Goal: Task Accomplishment & Management: Use online tool/utility

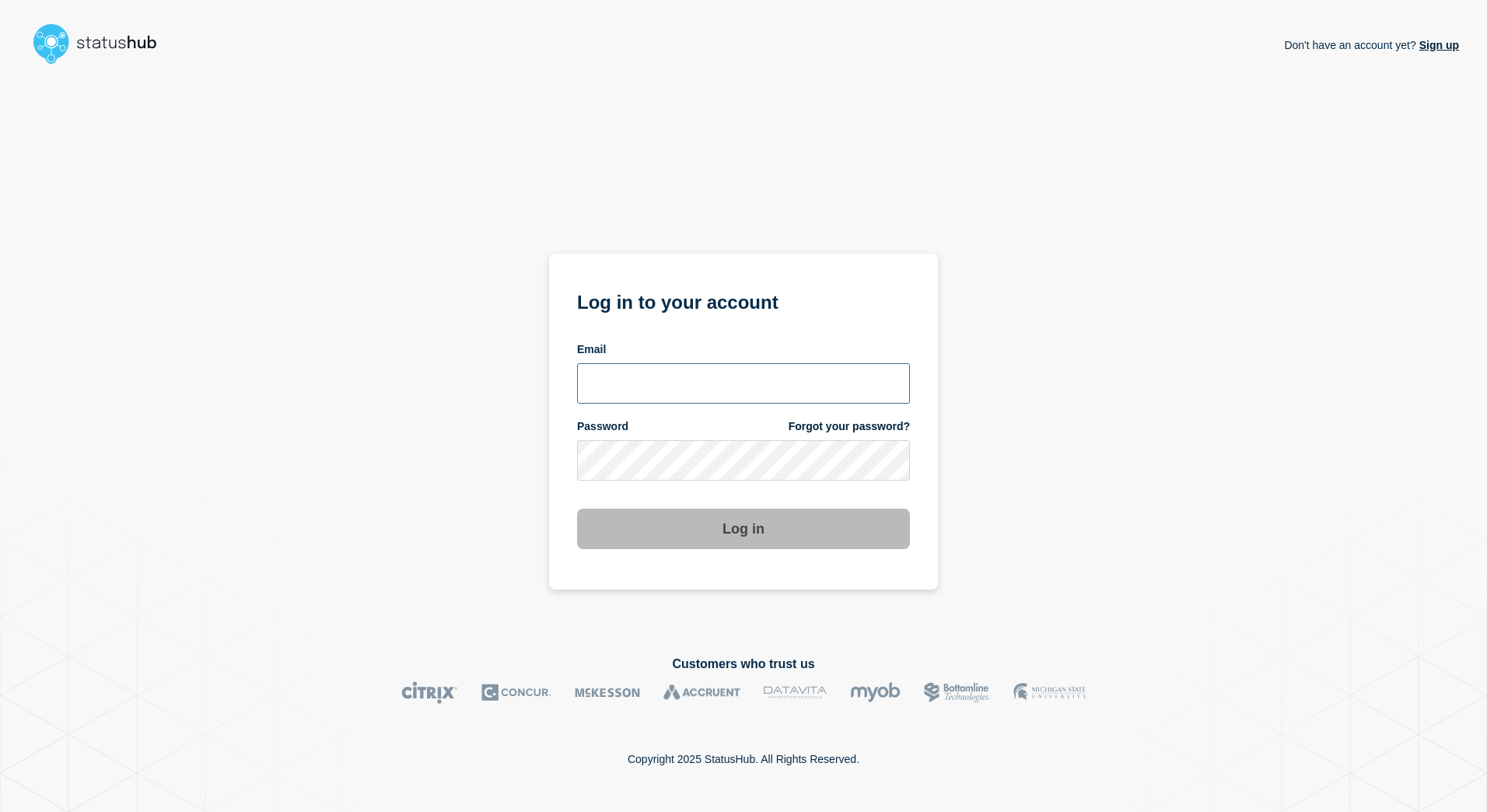
type input "[PERSON_NAME][EMAIL_ADDRESS][PERSON_NAME][DOMAIN_NAME]"
click at [729, 523] on button "Log in" at bounding box center [744, 529] width 333 height 41
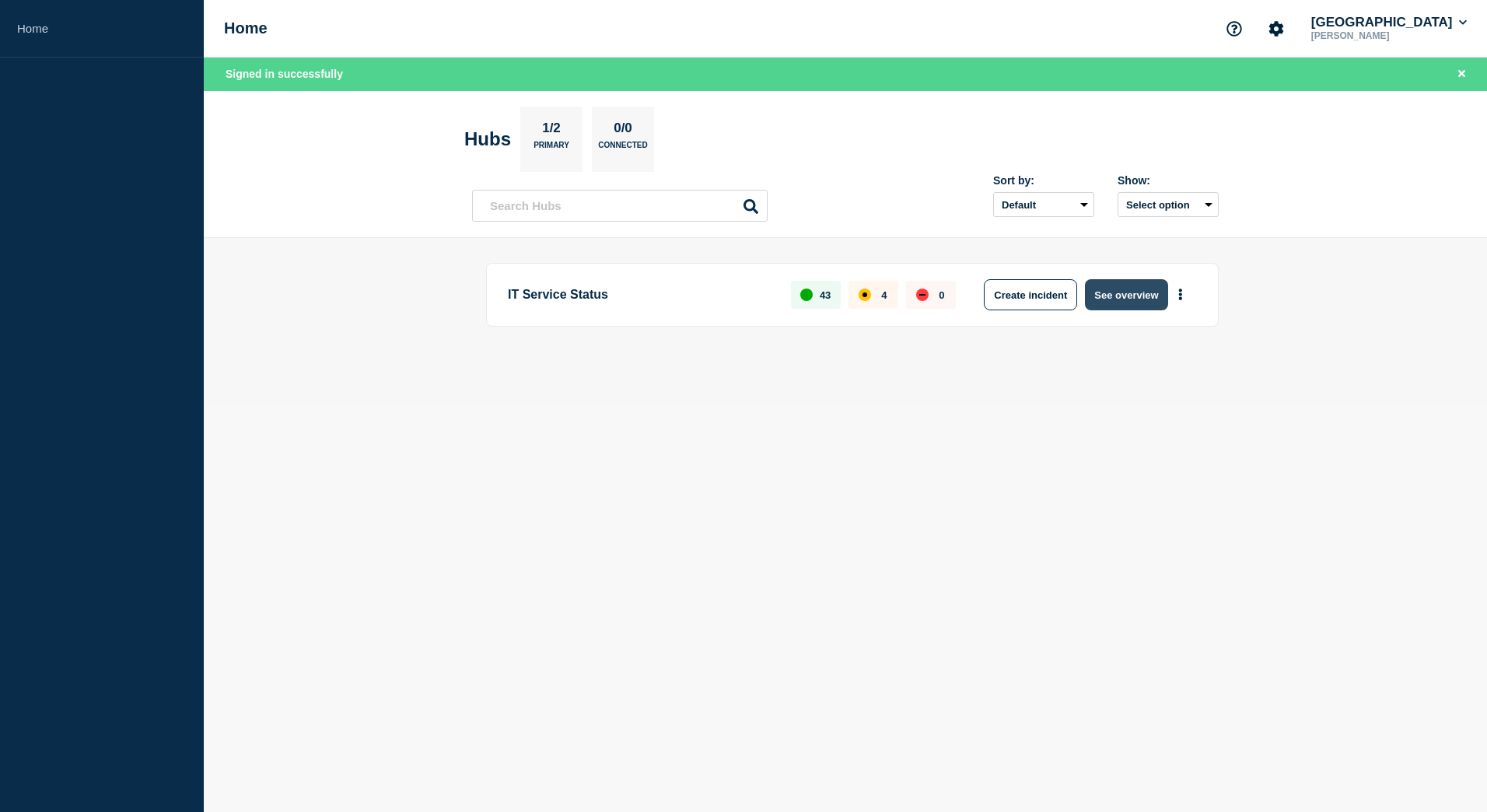
click at [1117, 288] on button "See overview" at bounding box center [1126, 295] width 82 height 31
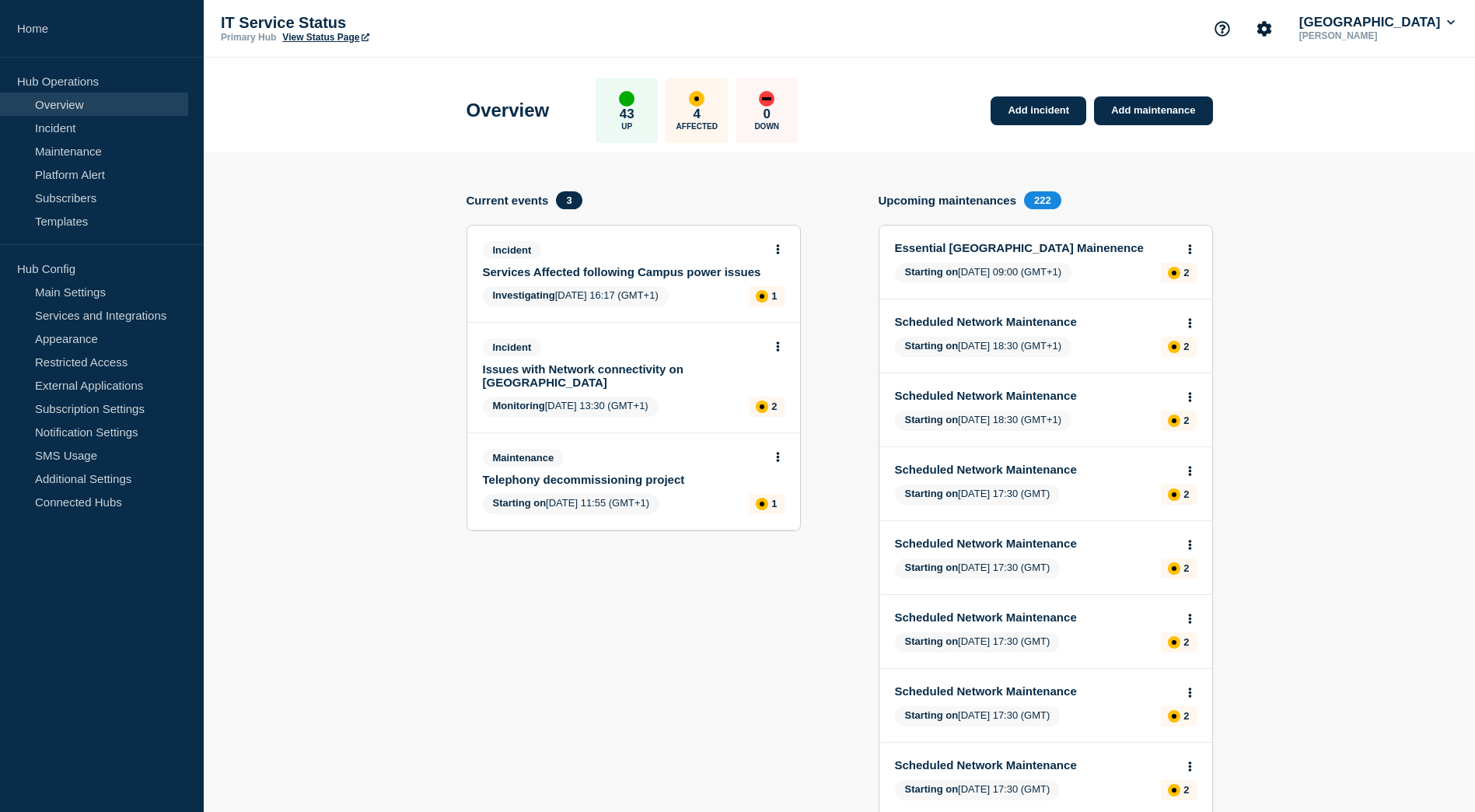
click at [605, 274] on link "Services Affected following Campus power issues" at bounding box center [622, 272] width 280 height 13
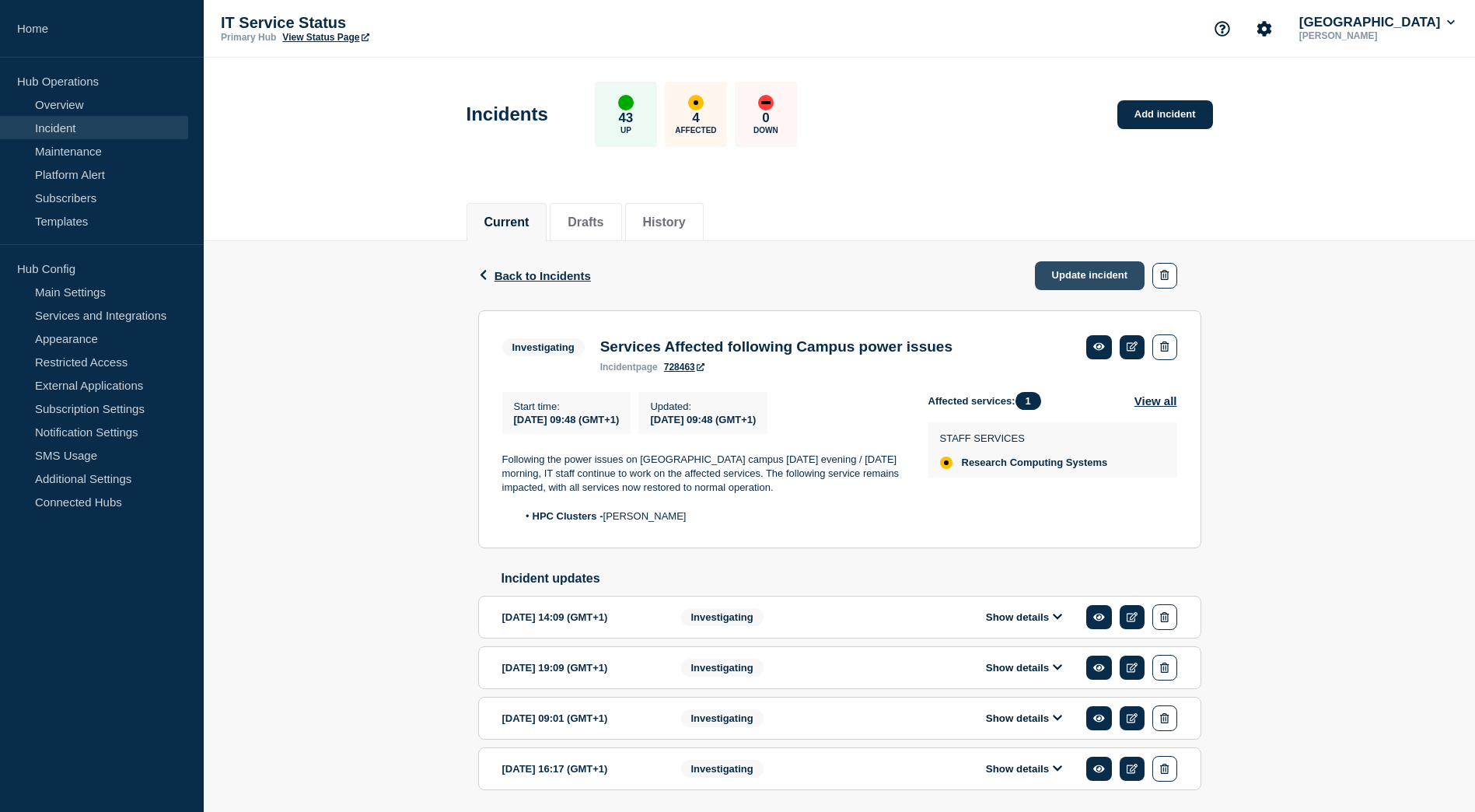
click at [1060, 272] on link "Update incident" at bounding box center [1090, 276] width 110 height 28
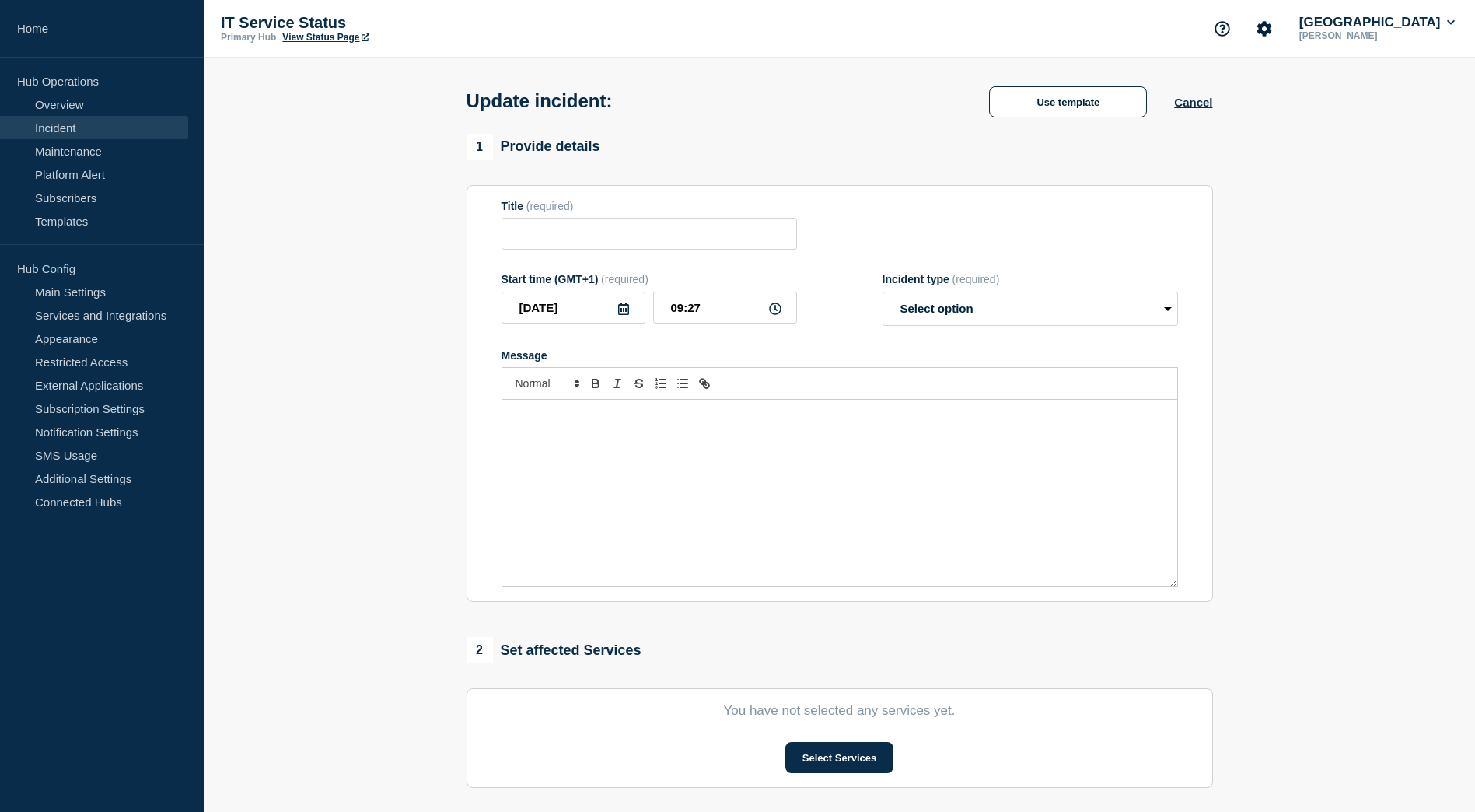
type input "Services Affected following Campus power issues"
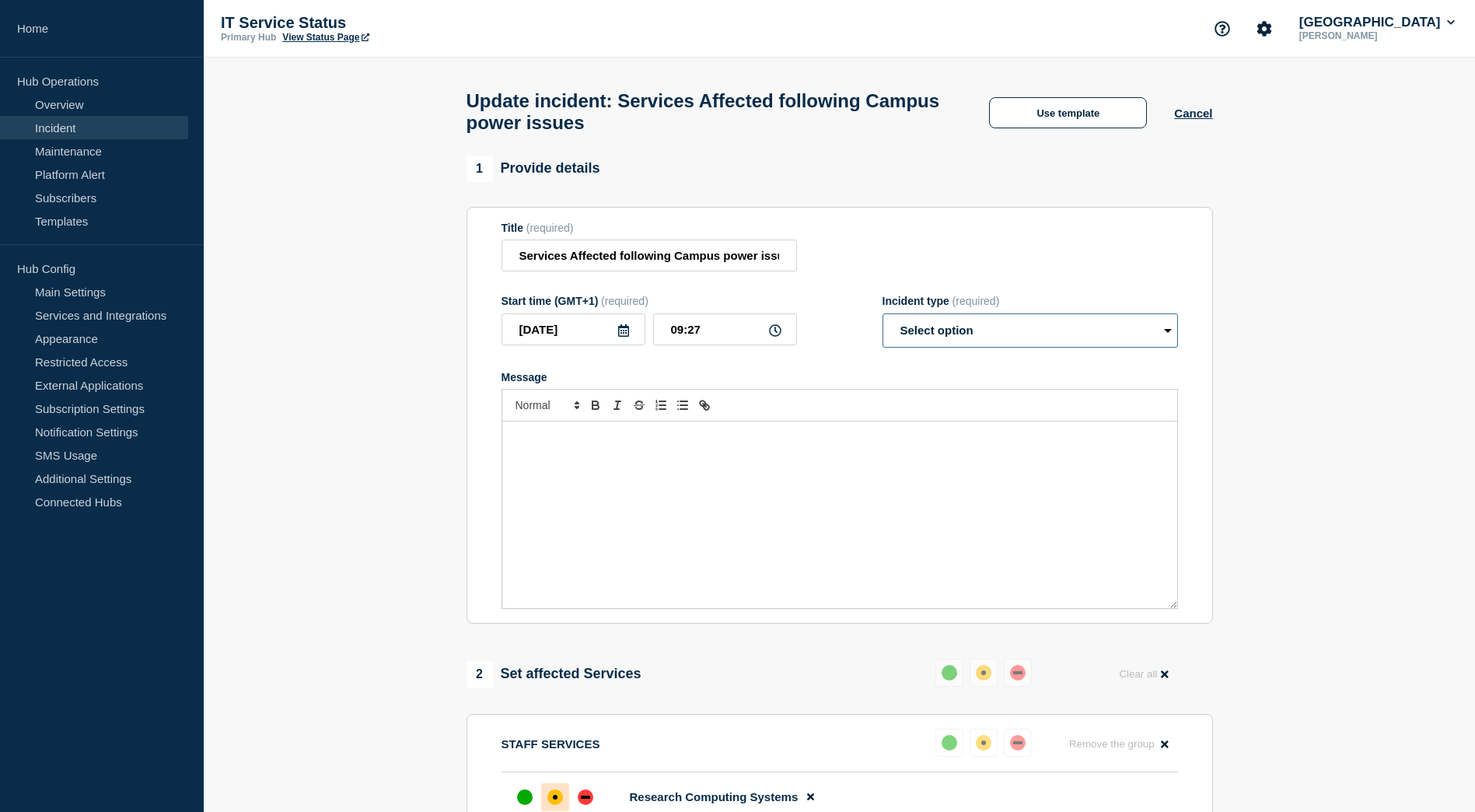
click at [1164, 339] on select "Select option Investigating Identified Monitoring Resolved" at bounding box center [1030, 330] width 296 height 34
select select "resolved"
click at [883, 320] on select "Select option Investigating Identified Monitoring Resolved" at bounding box center [1030, 330] width 296 height 34
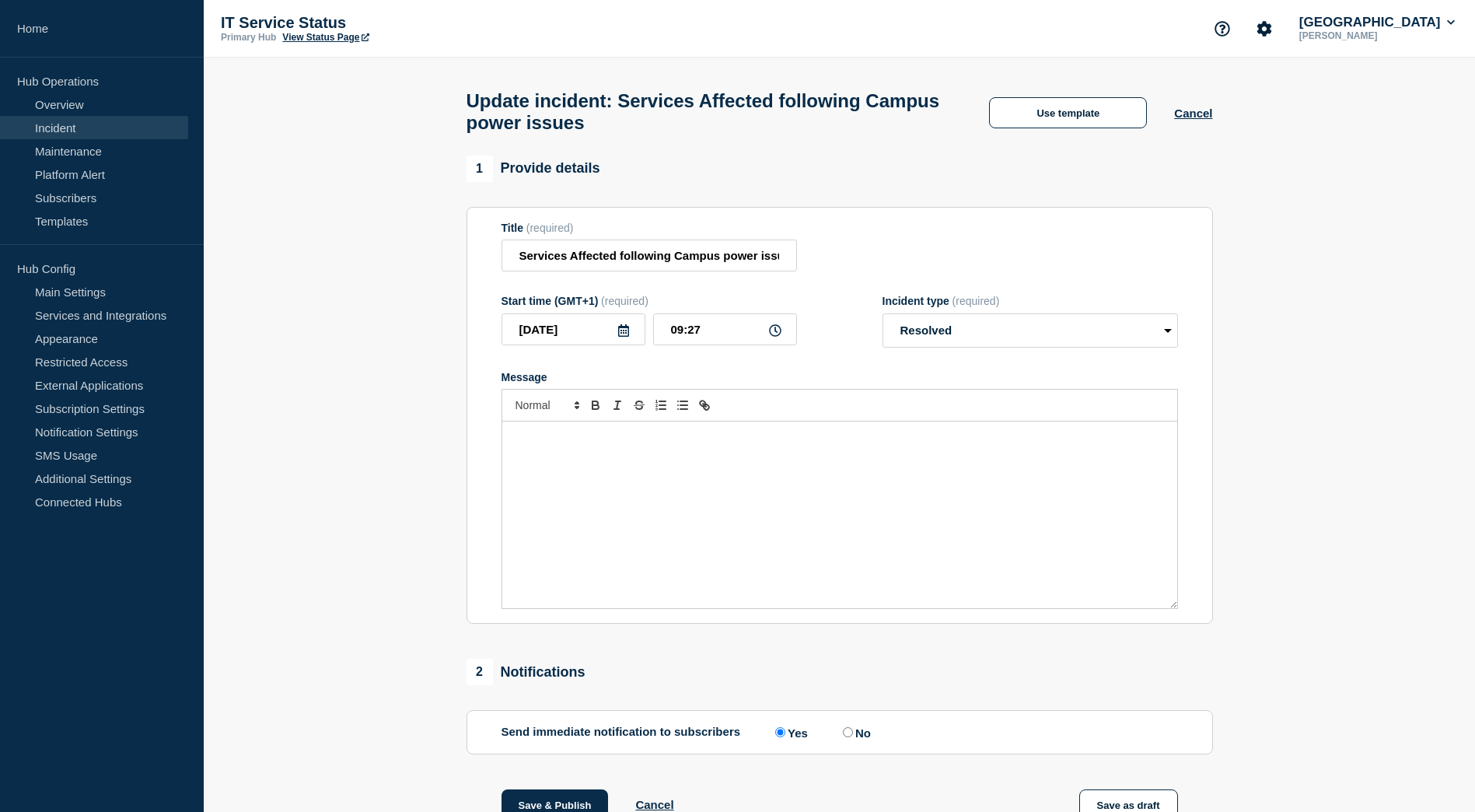
click at [1029, 445] on p "Message" at bounding box center [839, 437] width 652 height 14
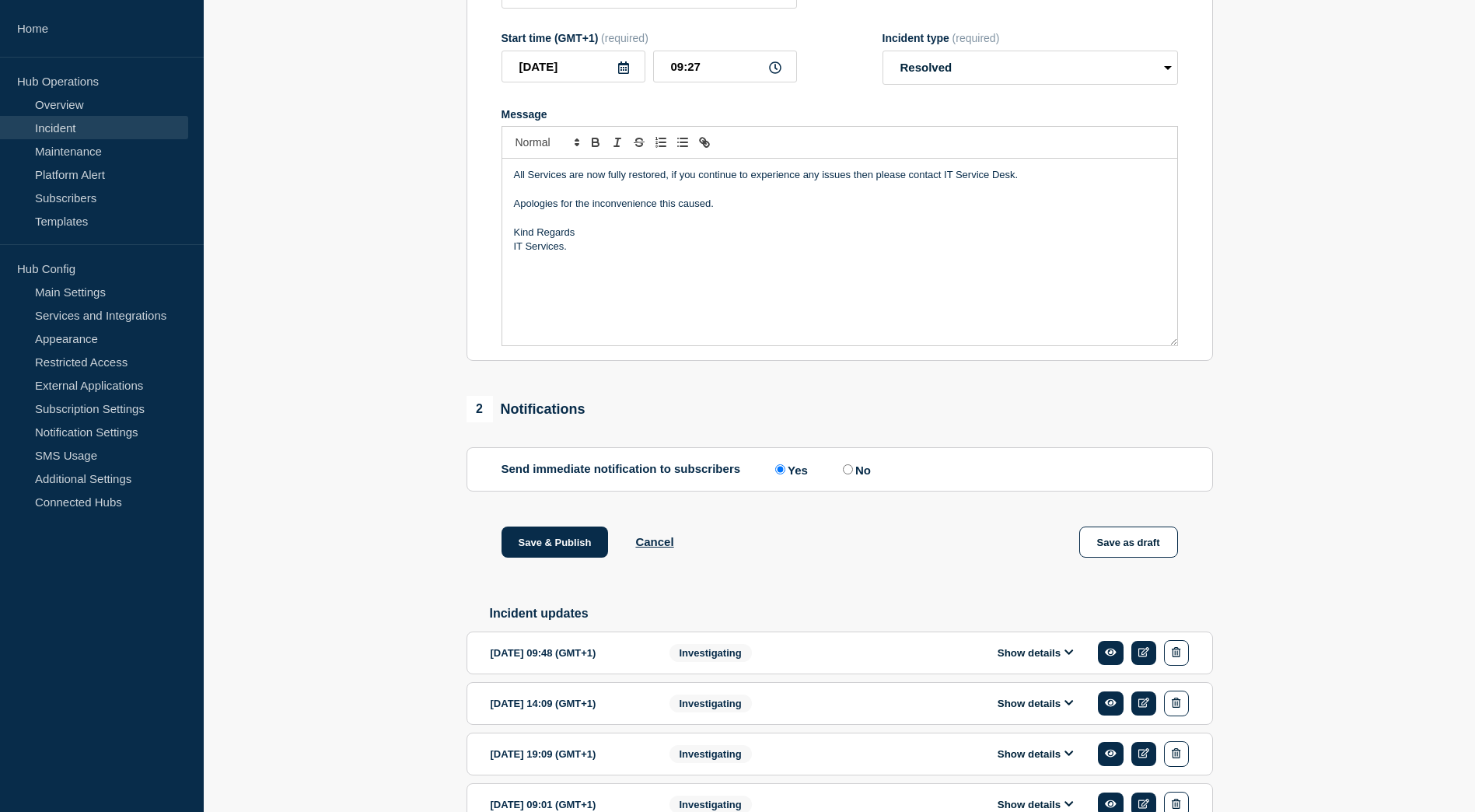
scroll to position [256, 0]
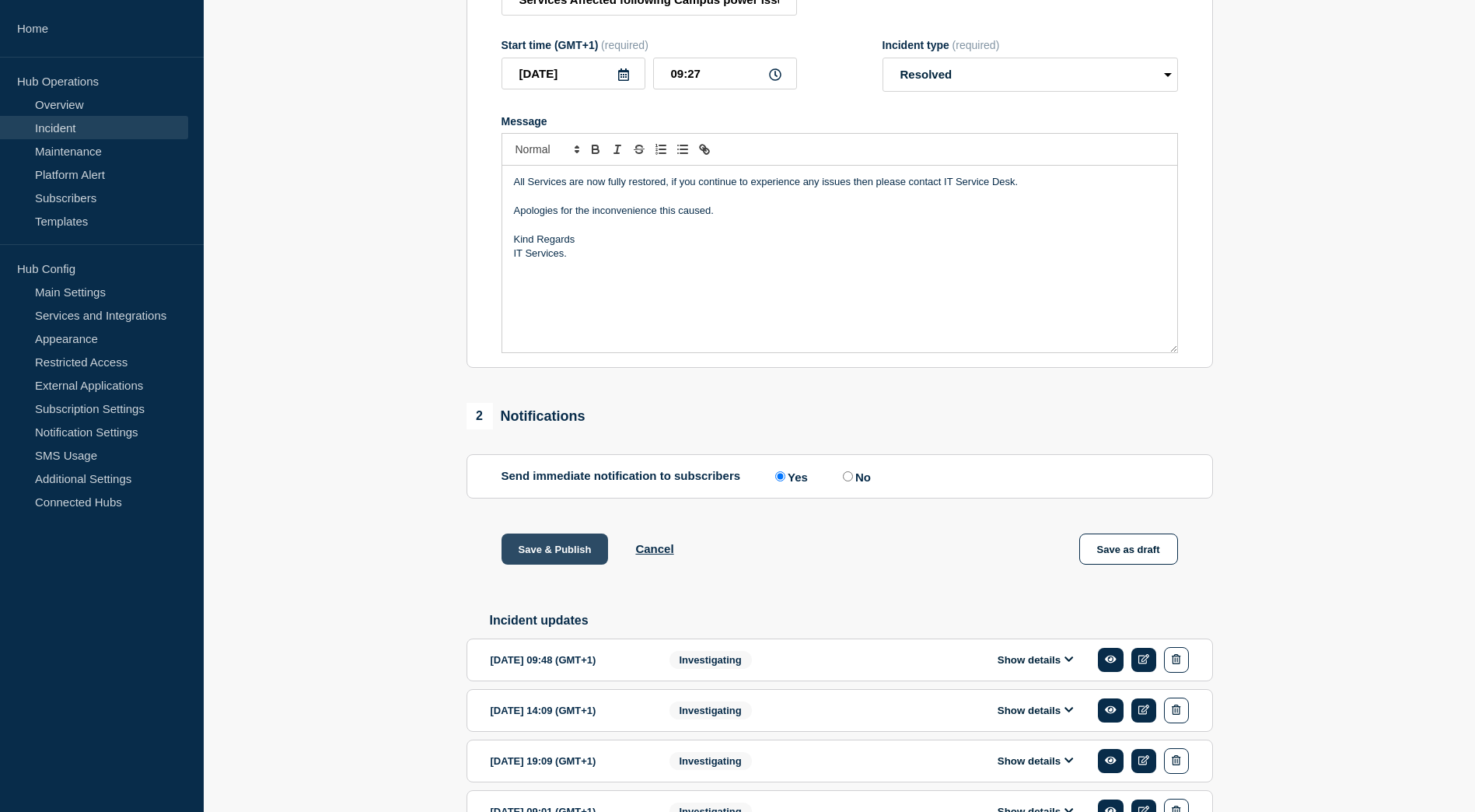
click at [558, 554] on button "Save & Publish" at bounding box center [555, 549] width 108 height 31
